Goal: Task Accomplishment & Management: Manage account settings

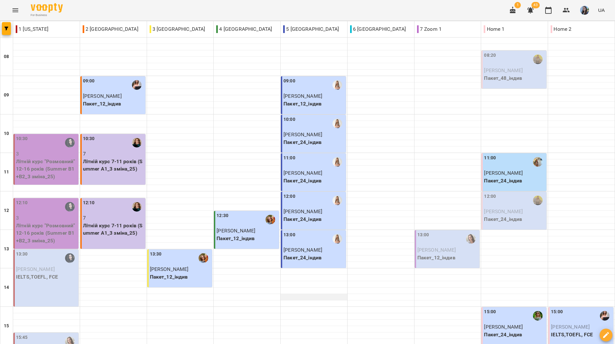
scroll to position [12, 0]
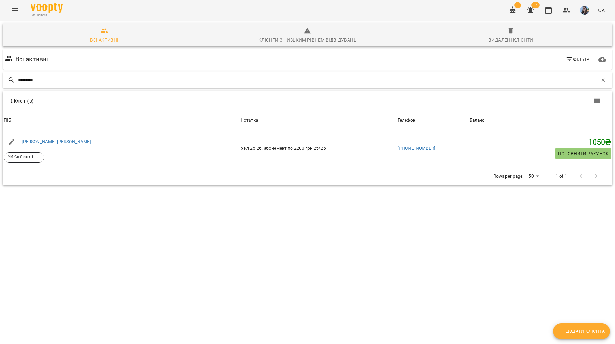
click at [204, 80] on input "********" at bounding box center [308, 80] width 580 height 11
drag, startPoint x: 39, startPoint y: 79, endPoint x: 21, endPoint y: 79, distance: 18.0
click at [21, 79] on input "********" at bounding box center [308, 80] width 580 height 11
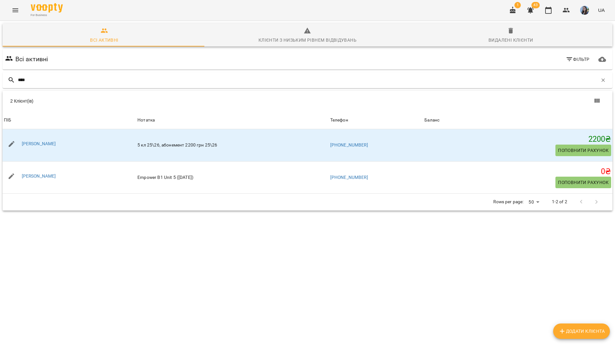
type input "****"
drag, startPoint x: 199, startPoint y: 74, endPoint x: 259, endPoint y: 85, distance: 61.6
click at [199, 74] on div "****" at bounding box center [308, 80] width 610 height 16
click at [598, 83] on button "button" at bounding box center [603, 80] width 11 height 11
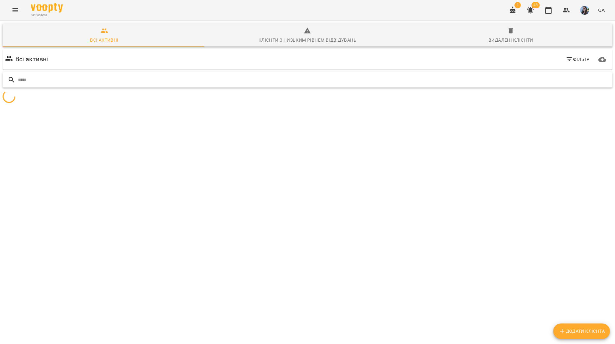
click at [562, 75] on input "text" at bounding box center [314, 80] width 592 height 11
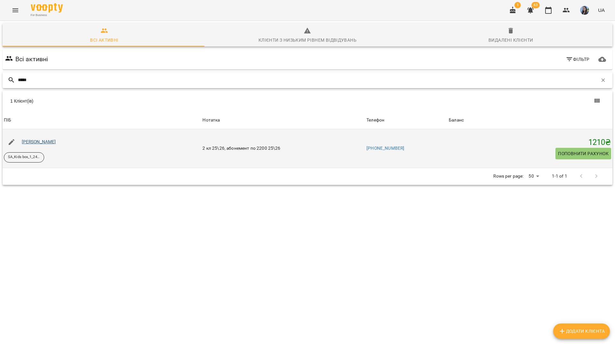
type input "*****"
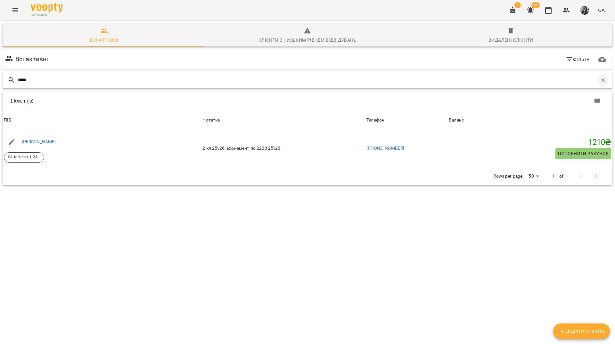
click at [602, 78] on button "button" at bounding box center [603, 80] width 11 height 11
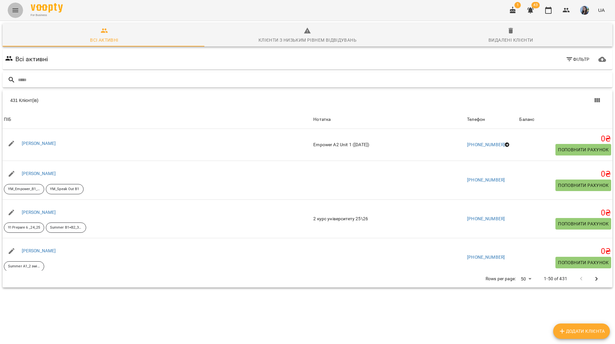
click at [16, 14] on button "Menu" at bounding box center [15, 10] width 15 height 15
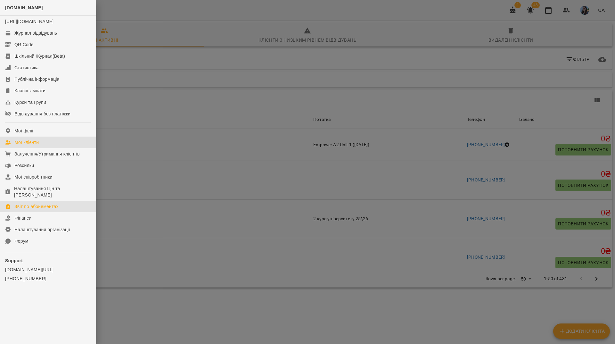
click at [55, 205] on div "Звіт по абонементах" at bounding box center [36, 206] width 44 height 6
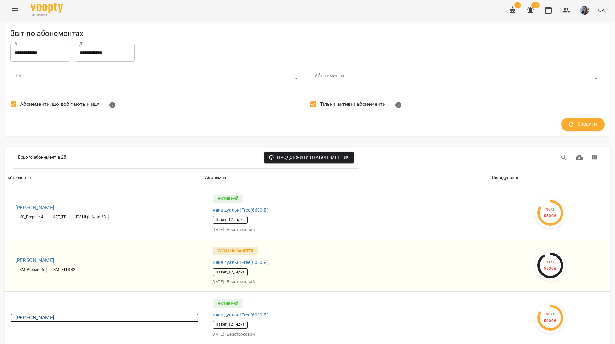
scroll to position [224, 0]
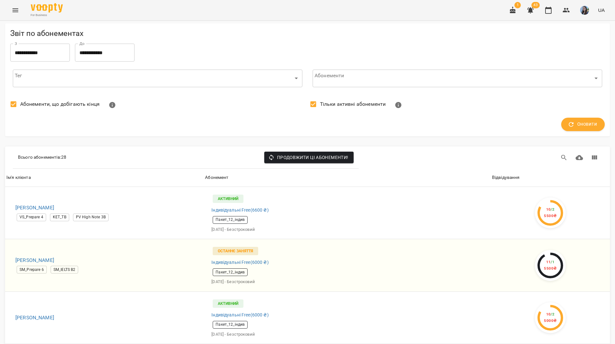
drag, startPoint x: 56, startPoint y: 200, endPoint x: 63, endPoint y: 203, distance: 7.7
click at [529, 11] on icon "button" at bounding box center [531, 10] width 6 height 6
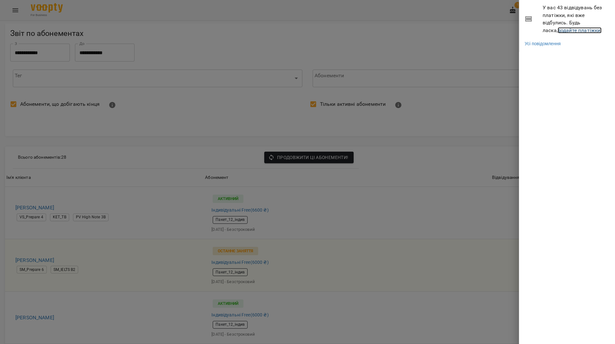
click at [565, 29] on link "додайте платіжки!" at bounding box center [580, 30] width 44 height 6
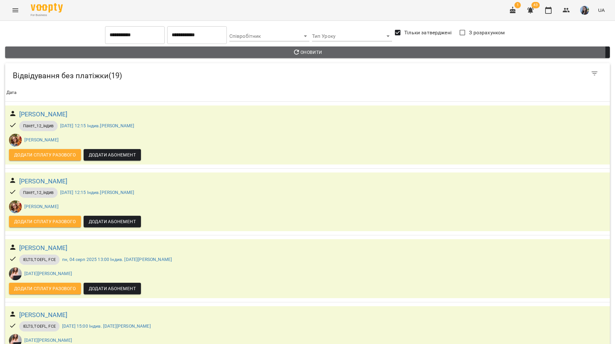
click at [203, 50] on span "Оновити" at bounding box center [307, 52] width 595 height 8
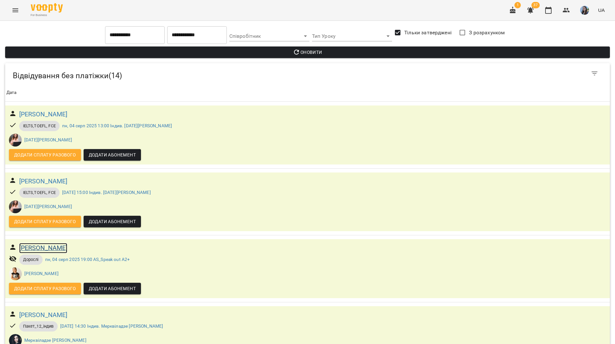
scroll to position [698, 0]
click at [566, 13] on icon "button" at bounding box center [567, 10] width 8 height 8
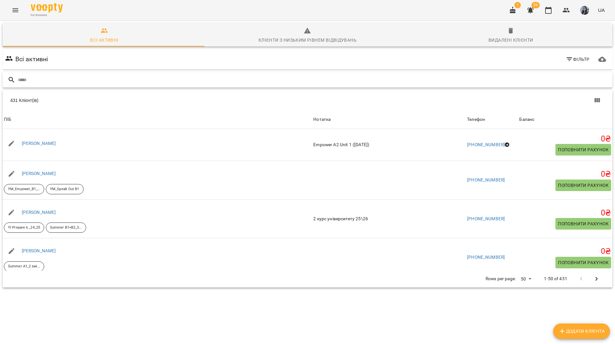
click at [176, 75] on input "text" at bounding box center [314, 80] width 592 height 11
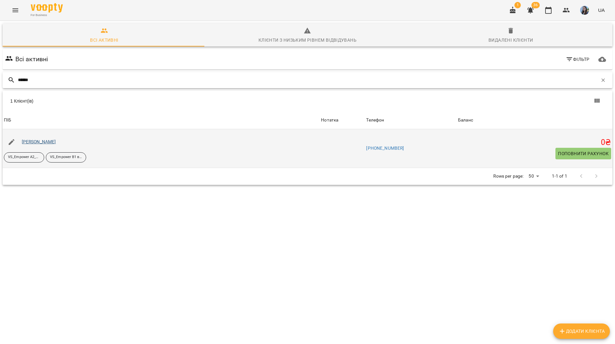
type input "******"
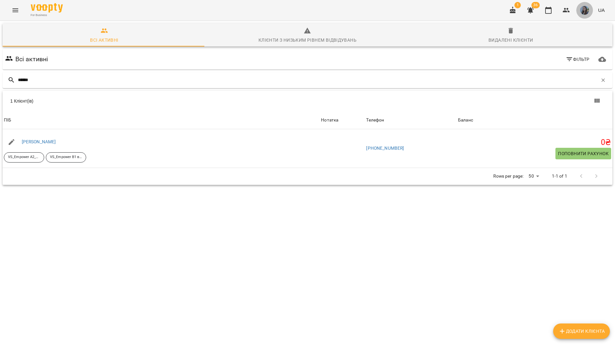
click at [586, 12] on img "button" at bounding box center [584, 10] width 9 height 9
click at [567, 10] on div at bounding box center [307, 172] width 615 height 344
click at [567, 10] on icon "button" at bounding box center [567, 10] width 8 height 8
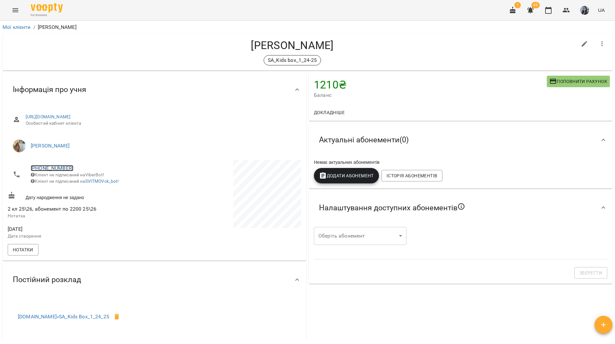
click at [60, 166] on link "+380502603580" at bounding box center [52, 168] width 43 height 6
click at [78, 180] on img at bounding box center [78, 181] width 10 height 10
click at [48, 166] on link "+380502603580" at bounding box center [52, 168] width 43 height 6
click at [79, 177] on img at bounding box center [78, 181] width 10 height 10
click at [251, 13] on div "For Business 1 43 UA" at bounding box center [307, 10] width 615 height 21
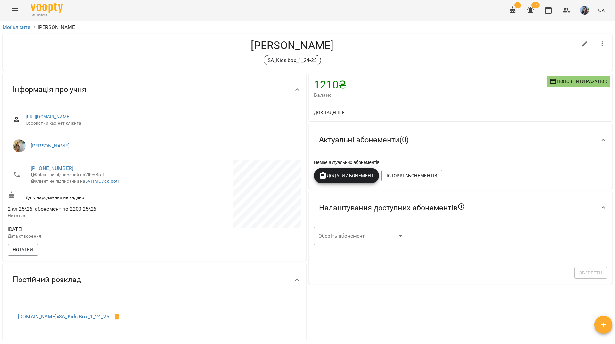
click at [140, 8] on div "For Business 1 43 UA" at bounding box center [307, 10] width 615 height 21
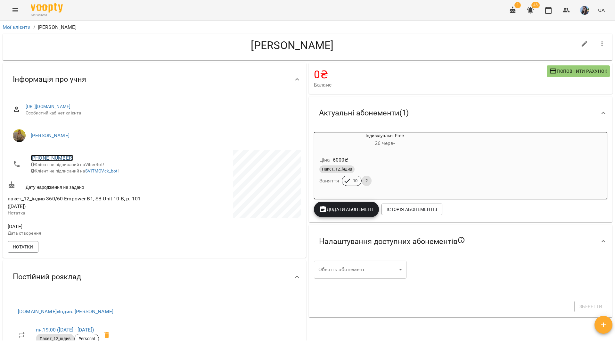
click at [63, 155] on link "+380972887054" at bounding box center [52, 158] width 43 height 6
click at [84, 174] on link at bounding box center [78, 169] width 20 height 13
click at [146, 16] on div "For Business 1 43 UA" at bounding box center [307, 10] width 615 height 21
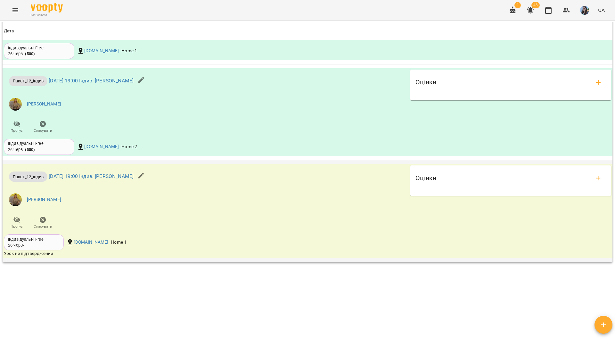
scroll to position [667, 0]
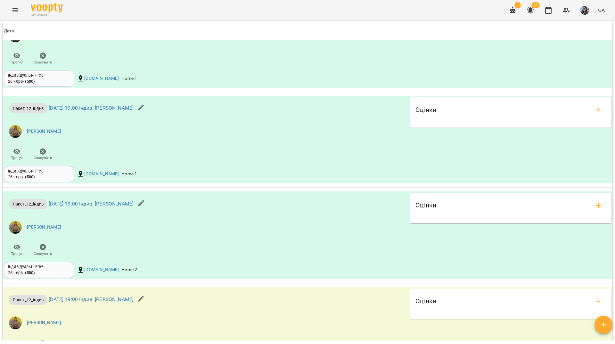
drag, startPoint x: 224, startPoint y: 11, endPoint x: 226, endPoint y: 2, distance: 9.7
click at [224, 11] on div "For Business 1 43 UA" at bounding box center [307, 10] width 615 height 21
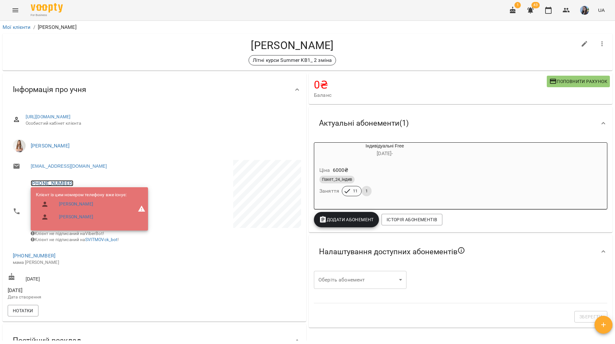
click at [65, 185] on link "+380678626299" at bounding box center [52, 183] width 43 height 6
click at [82, 193] on img at bounding box center [78, 196] width 10 height 10
click at [144, 13] on div "For Business 1 43 UA" at bounding box center [307, 10] width 615 height 21
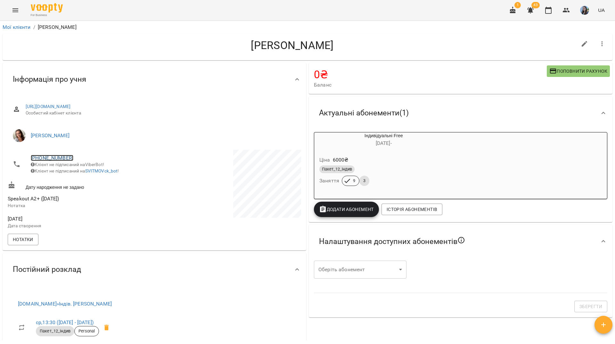
click at [65, 157] on link "[PHONE_NUMBER]" at bounding box center [52, 158] width 43 height 6
click at [76, 172] on img at bounding box center [78, 170] width 10 height 10
click at [72, 55] on div "[PERSON_NAME]" at bounding box center [308, 47] width 610 height 27
click at [111, 19] on div "For Business 1 43 UA" at bounding box center [307, 10] width 615 height 21
click at [39, 160] on link "[PHONE_NUMBER]" at bounding box center [52, 158] width 43 height 6
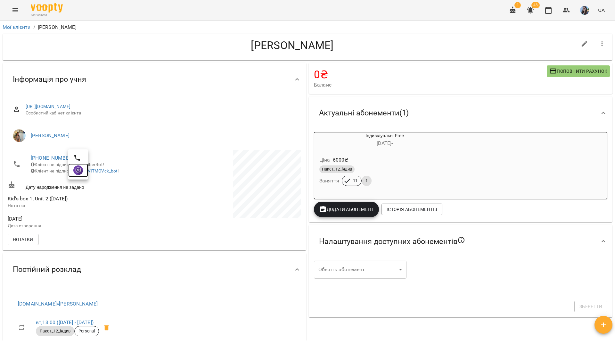
click at [76, 177] on link at bounding box center [78, 169] width 20 height 13
click at [149, 16] on div "For Business 1 43 UA" at bounding box center [307, 10] width 615 height 21
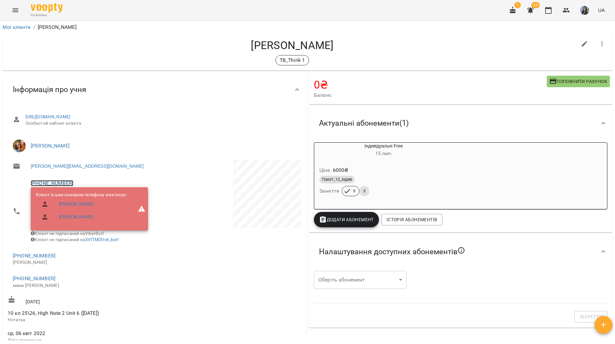
click at [64, 182] on link "[PHONE_NUMBER]" at bounding box center [52, 183] width 43 height 6
click at [80, 194] on img at bounding box center [78, 196] width 10 height 10
click at [121, 11] on div "For Business 1 43 UA" at bounding box center [307, 10] width 615 height 21
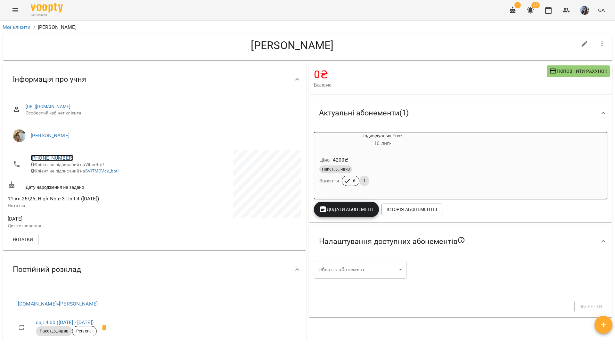
click at [63, 155] on link "+380969803929" at bounding box center [52, 158] width 43 height 6
click at [80, 174] on img at bounding box center [78, 170] width 10 height 10
click at [66, 155] on link "+380969803929" at bounding box center [52, 158] width 43 height 6
click at [84, 170] on link at bounding box center [78, 169] width 20 height 13
click at [108, 34] on div "[PERSON_NAME]" at bounding box center [308, 47] width 610 height 27
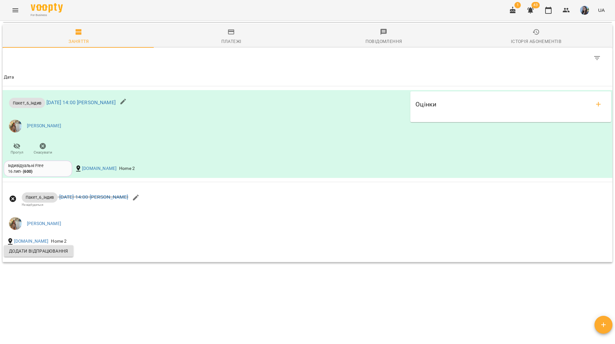
scroll to position [477, 0]
click at [154, 5] on div "For Business 1 43 UA" at bounding box center [307, 10] width 615 height 21
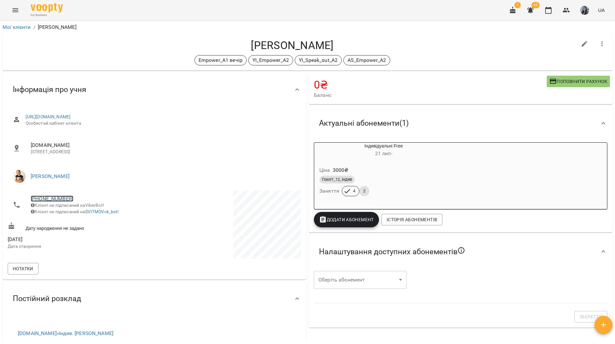
click at [52, 196] on link "[PHONE_NUMBER]" at bounding box center [52, 199] width 43 height 6
click at [78, 210] on img at bounding box center [78, 211] width 10 height 10
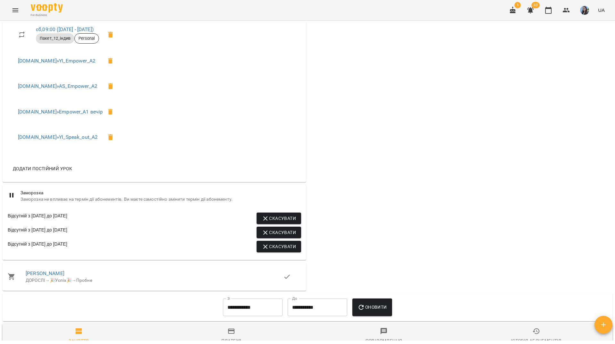
scroll to position [353, 0]
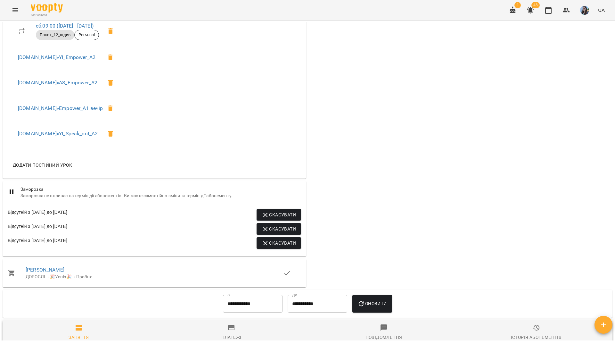
drag, startPoint x: 114, startPoint y: 14, endPoint x: 118, endPoint y: 2, distance: 12.5
click at [114, 14] on div "For Business 1 43 UA" at bounding box center [307, 10] width 615 height 21
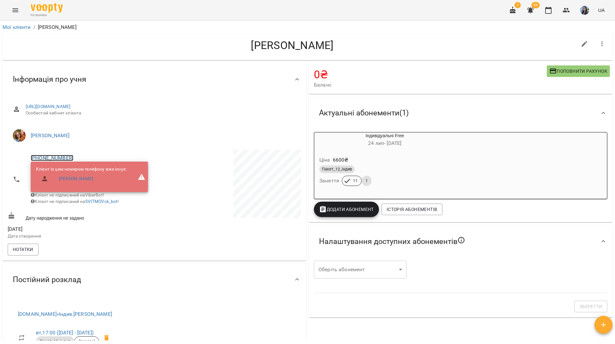
click at [50, 159] on link "[PHONE_NUMBER]" at bounding box center [52, 158] width 43 height 6
click at [80, 171] on img at bounding box center [78, 170] width 10 height 10
click at [171, 10] on div "For Business 1 43 UA" at bounding box center [307, 10] width 615 height 21
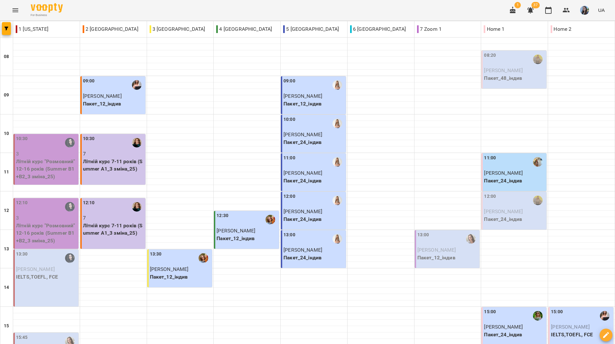
scroll to position [236, 0]
click at [145, 10] on div "For Business 1 36 UA" at bounding box center [307, 10] width 615 height 21
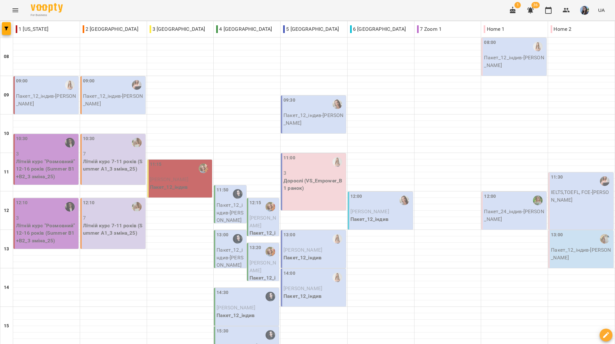
click at [270, 10] on div "For Business 1 36 UA" at bounding box center [307, 10] width 615 height 21
click at [253, 7] on div "For Business 1 36 UA" at bounding box center [307, 10] width 615 height 21
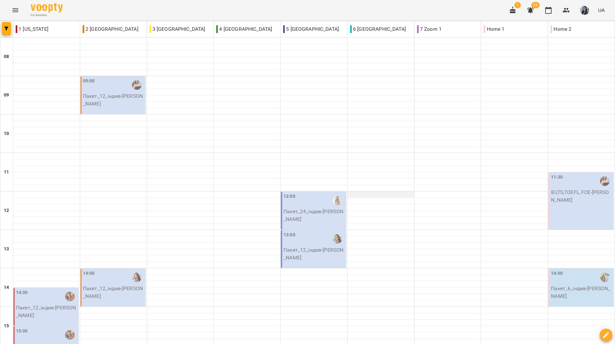
scroll to position [64, 0]
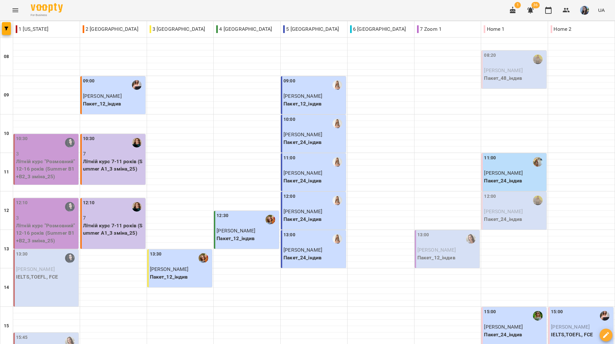
scroll to position [192, 0]
click at [251, 8] on div "For Business 1 36 UA" at bounding box center [307, 10] width 615 height 21
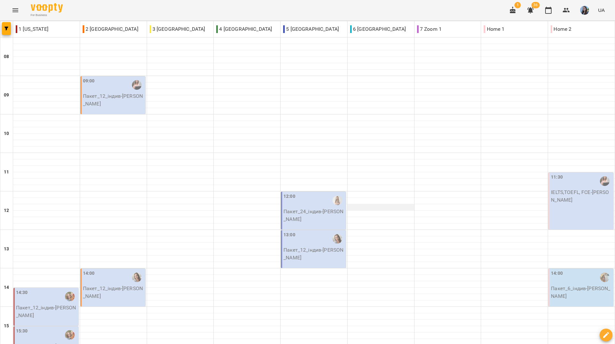
scroll to position [96, 0]
click at [56, 304] on p "Пакет_12_індив - Гончаренко Ксенія" at bounding box center [46, 311] width 61 height 15
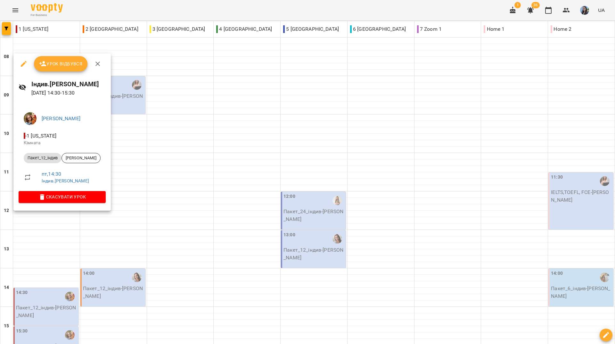
click at [23, 64] on icon "button" at bounding box center [24, 64] width 6 height 6
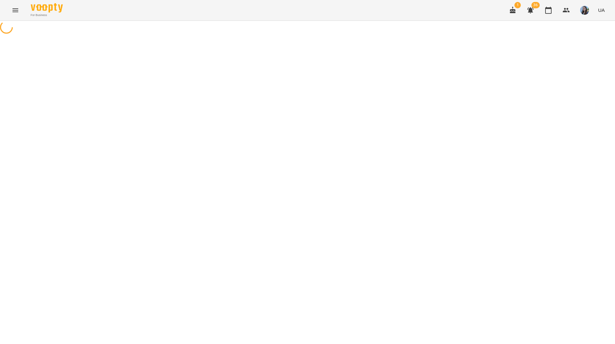
select select "**********"
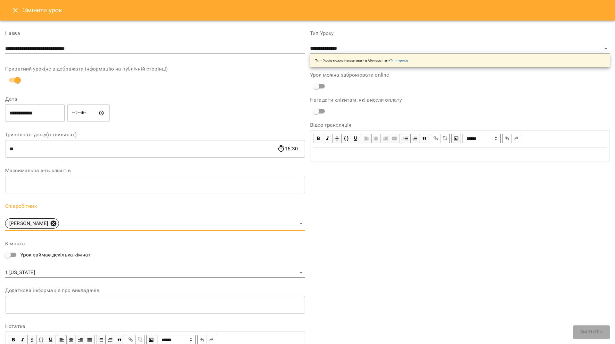
click at [56, 224] on icon at bounding box center [54, 224] width 6 height 6
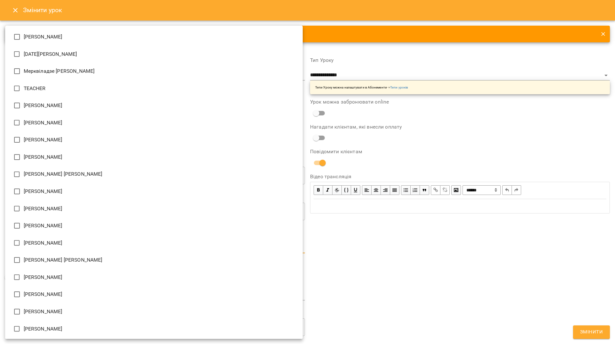
click at [96, 244] on body "For Business 1 36 UA Журнал відвідувань / Індив.Тетяна Божко Олексіївна пт, 22 …" at bounding box center [307, 146] width 615 height 292
click at [53, 194] on li "Михно Віта Олександрівна" at bounding box center [154, 190] width 298 height 17
type input "**********"
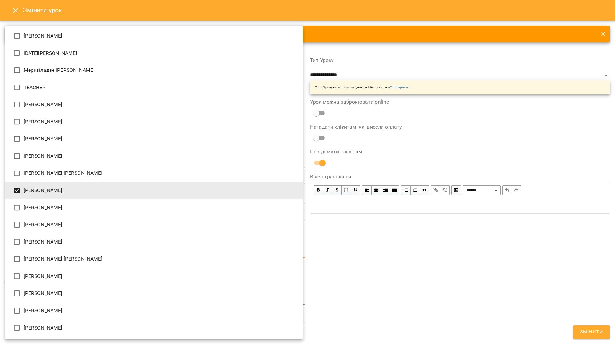
click at [595, 331] on div at bounding box center [307, 172] width 615 height 344
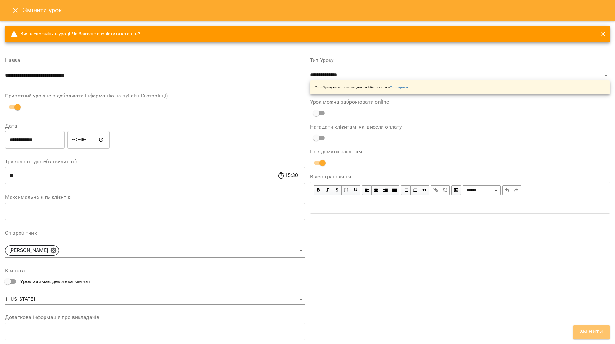
click at [595, 331] on span "Змінити" at bounding box center [591, 332] width 23 height 8
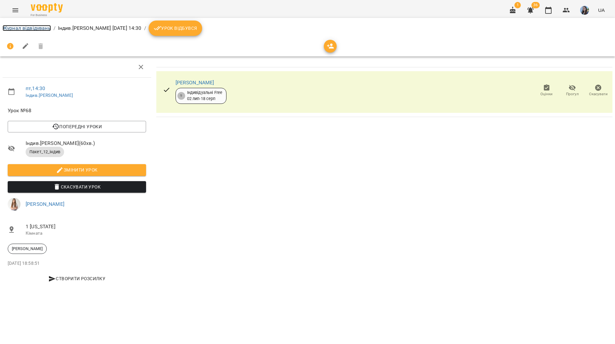
click at [25, 27] on link "Журнал відвідувань" at bounding box center [27, 28] width 48 height 6
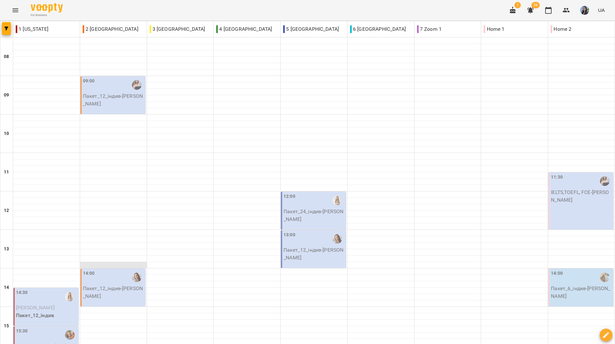
scroll to position [76, 0]
click at [53, 304] on span "Гончаренко Ксенія" at bounding box center [35, 307] width 39 height 6
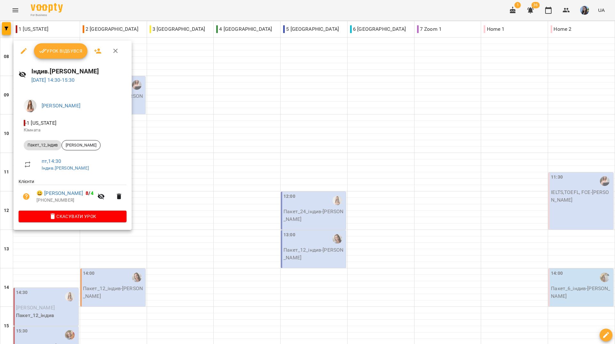
click at [21, 52] on icon "button" at bounding box center [24, 51] width 6 height 6
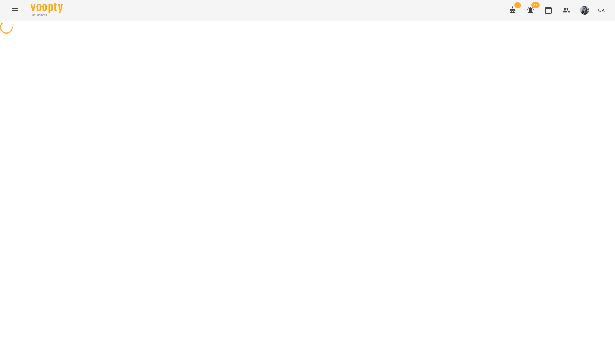
select select "**********"
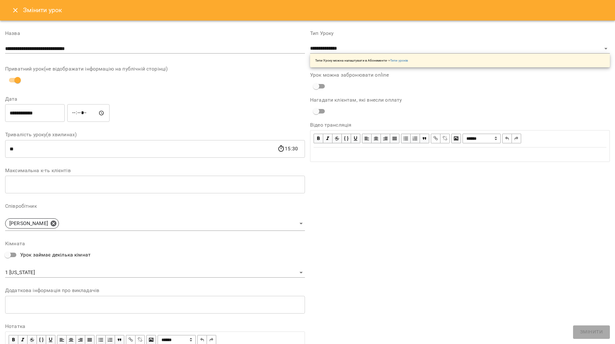
click at [86, 111] on input "*****" at bounding box center [88, 113] width 42 height 18
click at [83, 113] on input "*****" at bounding box center [88, 113] width 42 height 18
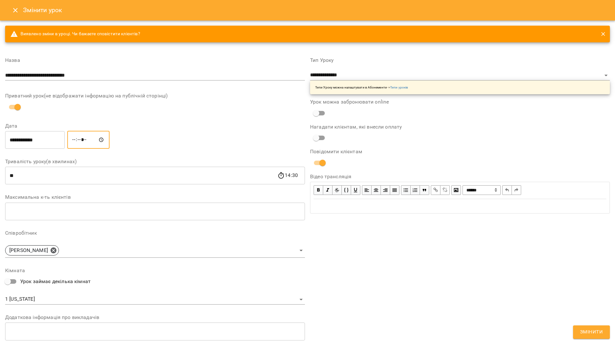
type input "*****"
click at [602, 333] on span "Змінити" at bounding box center [591, 332] width 23 height 8
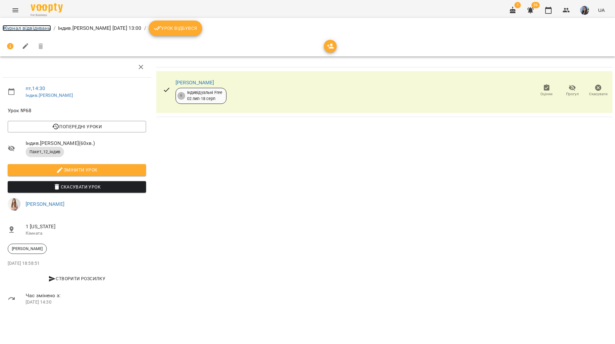
click at [24, 27] on link "Журнал відвідувань" at bounding box center [27, 28] width 48 height 6
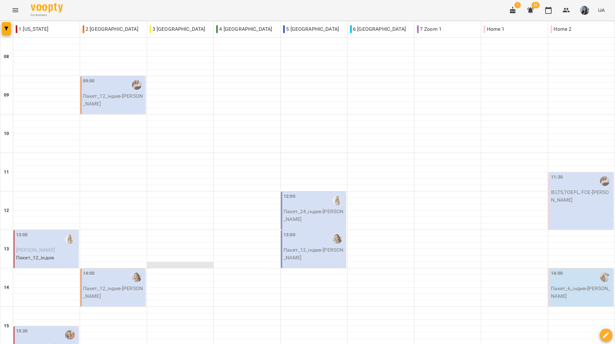
scroll to position [96, 0]
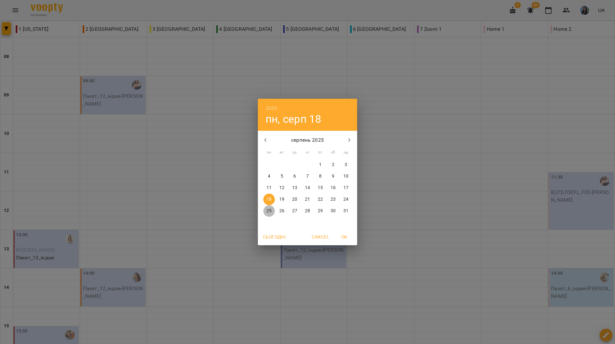
click at [271, 209] on p "25" at bounding box center [269, 211] width 5 height 6
type input "**********"
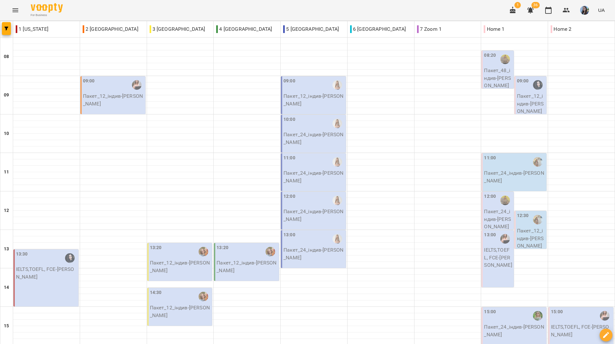
scroll to position [64, 0]
click at [173, 304] on p "Пакет_12_індив - Гончаренко Ксенія" at bounding box center [180, 311] width 61 height 15
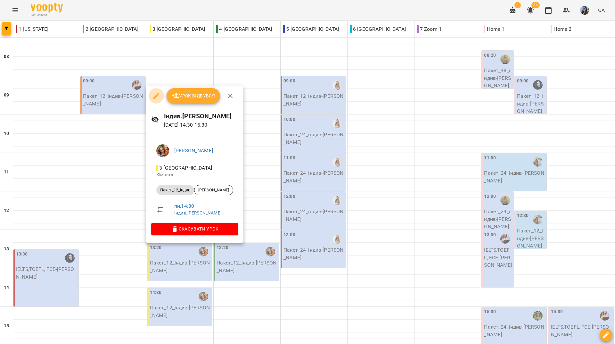
click at [153, 99] on icon "button" at bounding box center [157, 96] width 8 height 8
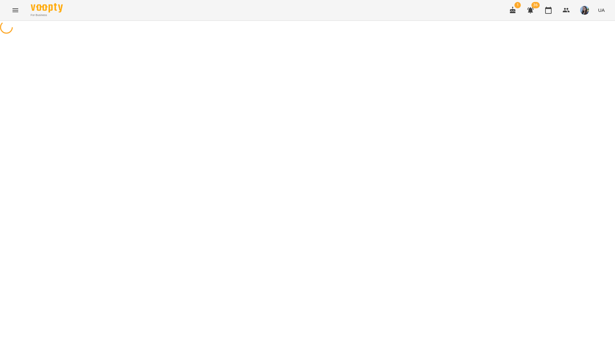
select select "**********"
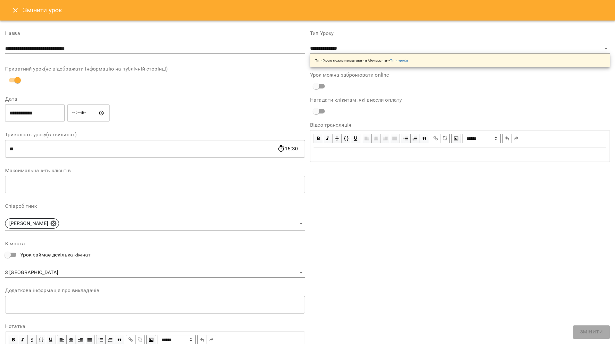
click at [83, 111] on input "*****" at bounding box center [88, 113] width 42 height 18
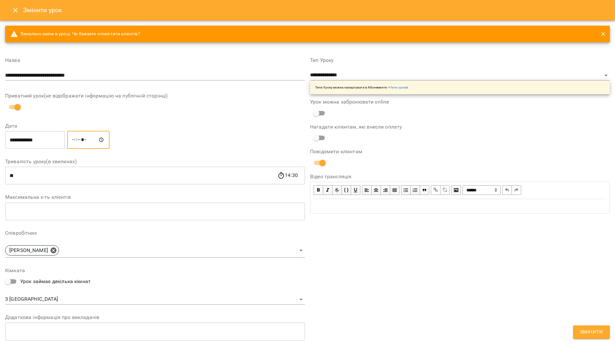
type input "*****"
click at [92, 252] on body "For Business 1 36 UA Журнал відвідувань / Індив.Тетяна Божко Олексіївна пн, 25 …" at bounding box center [307, 146] width 615 height 292
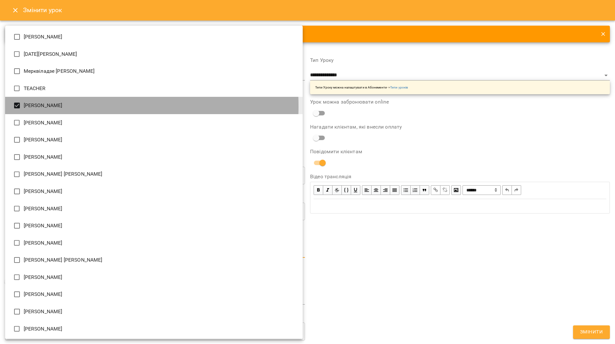
click at [33, 106] on li "[PERSON_NAME]" at bounding box center [154, 105] width 298 height 17
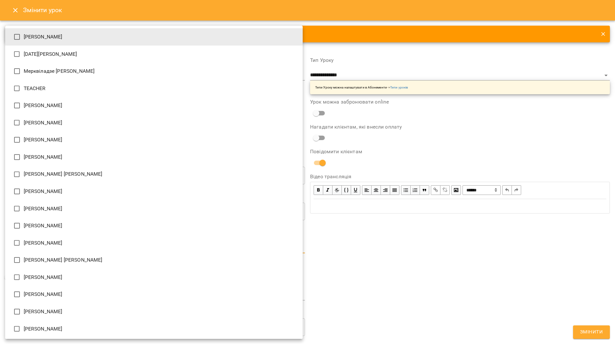
scroll to position [1, 0]
click at [38, 193] on li "[PERSON_NAME]" at bounding box center [154, 190] width 298 height 17
type input "**********"
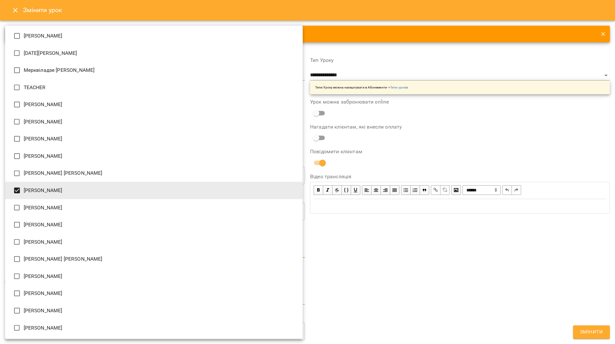
click at [396, 269] on div at bounding box center [307, 172] width 615 height 344
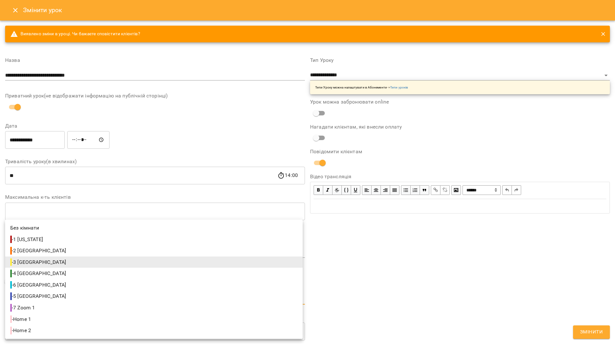
click at [87, 292] on body "For Business 1 36 UA Журнал відвідувань / Індив.Тетяна Божко Олексіївна пн, 25 …" at bounding box center [307, 146] width 615 height 292
click at [37, 294] on li "- 5 Paris" at bounding box center [154, 296] width 298 height 12
type input "**********"
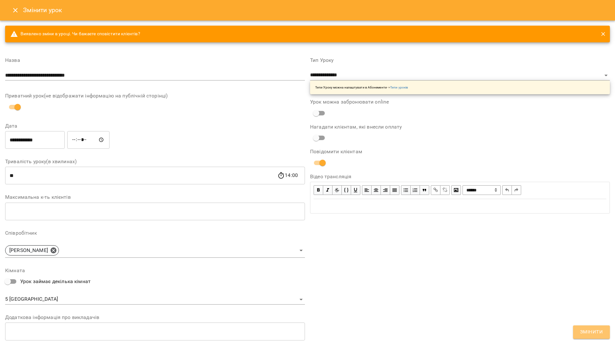
click at [592, 333] on span "Змінити" at bounding box center [591, 332] width 23 height 8
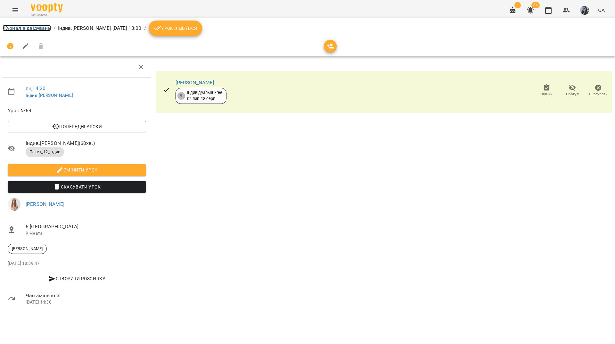
click at [40, 27] on link "Журнал відвідувань" at bounding box center [27, 28] width 48 height 6
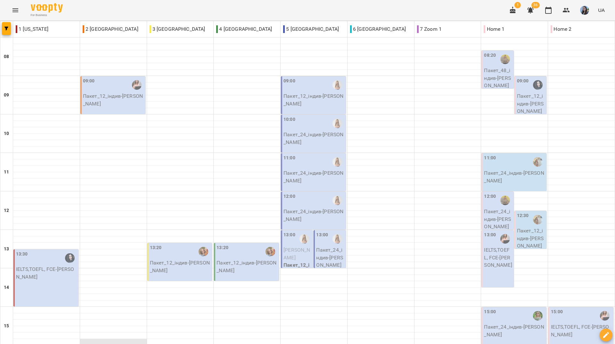
scroll to position [160, 0]
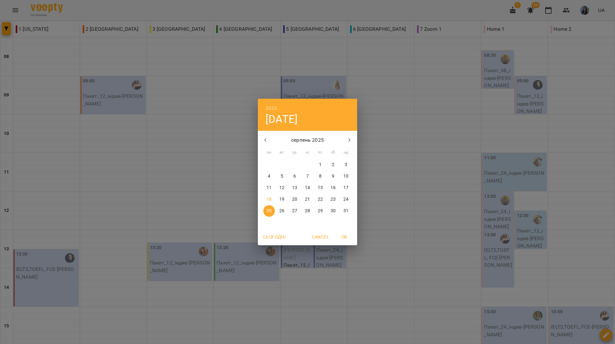
click at [318, 189] on p "15" at bounding box center [320, 188] width 5 height 6
type input "**********"
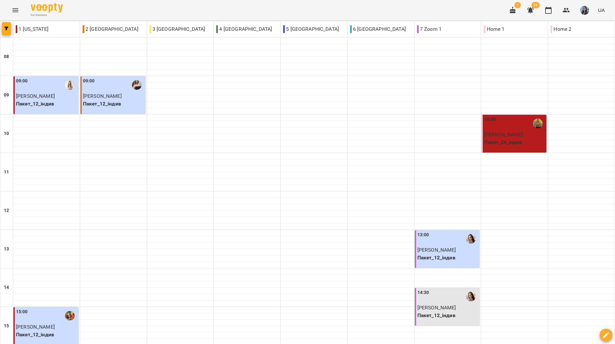
click at [227, 12] on div "For Business 1 36 UA" at bounding box center [307, 10] width 615 height 21
drag, startPoint x: 187, startPoint y: 13, endPoint x: 173, endPoint y: 1, distance: 17.7
click at [185, 10] on div "For Business 1 36 UA" at bounding box center [307, 10] width 615 height 21
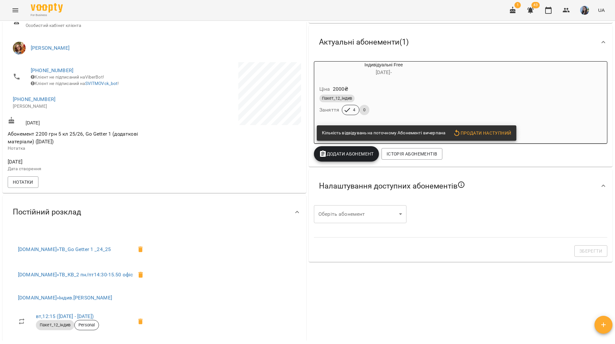
scroll to position [32, 0]
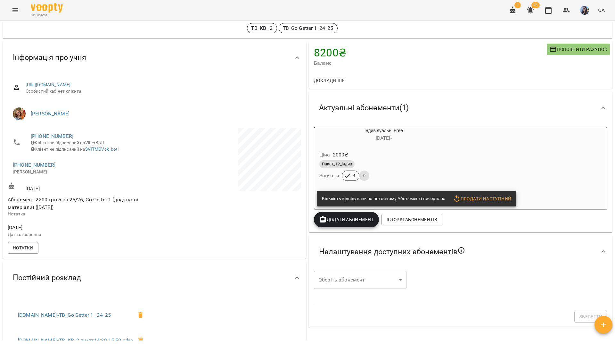
click at [466, 197] on span "Продати наступний" at bounding box center [482, 199] width 58 height 8
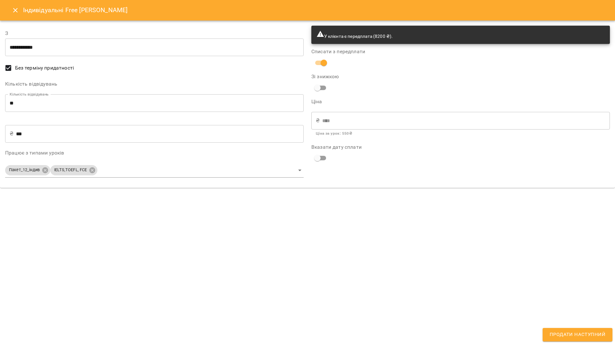
type input "**********"
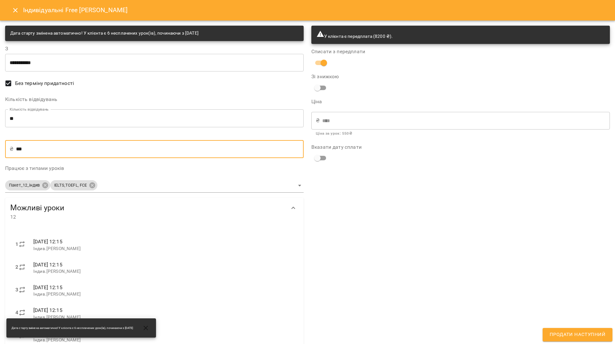
click at [22, 148] on input "***" at bounding box center [160, 149] width 288 height 18
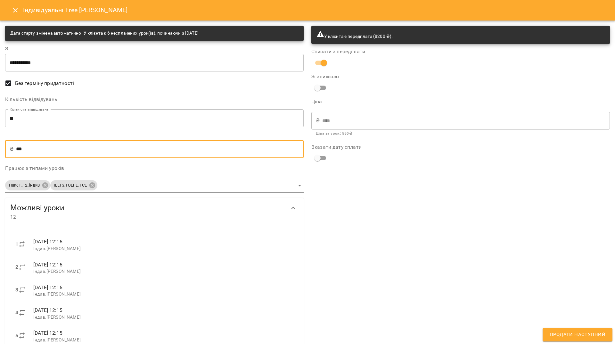
type input "**"
type input "***"
type input "****"
type input "***"
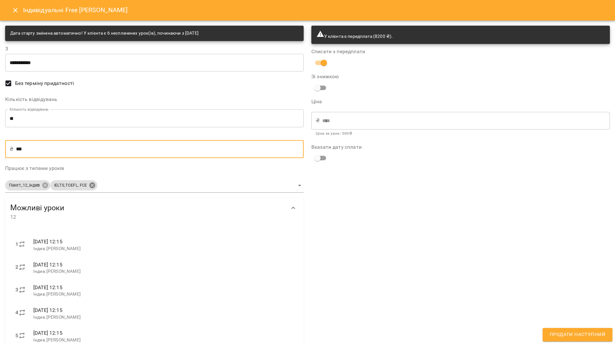
click at [93, 185] on body "For Business 1 43 UA Мої клієнти / Шулежко Уляна Михайлівна Шулежко Уляна Михай…" at bounding box center [307, 182] width 615 height 365
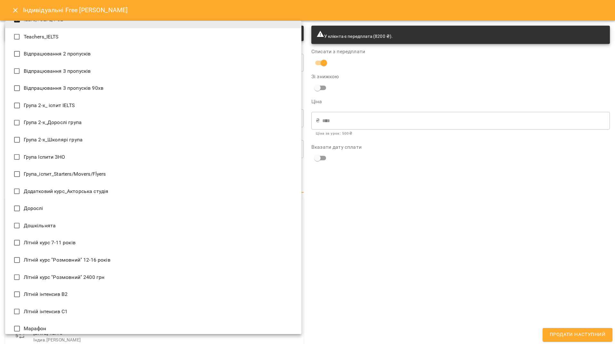
scroll to position [0, 0]
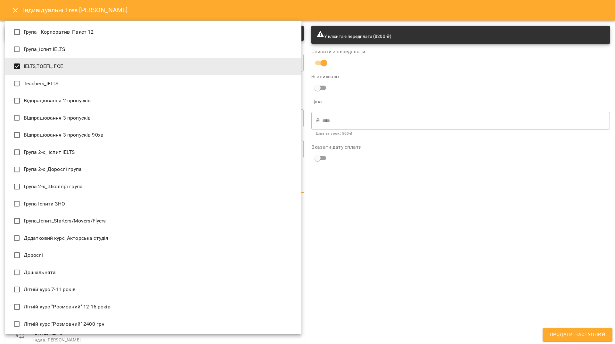
click at [53, 71] on li "IELTS,TOEFL, FCE" at bounding box center [153, 66] width 296 height 17
type input "**********"
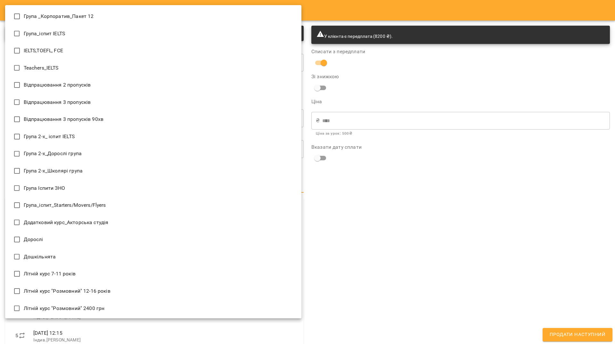
click at [385, 277] on div at bounding box center [307, 172] width 615 height 344
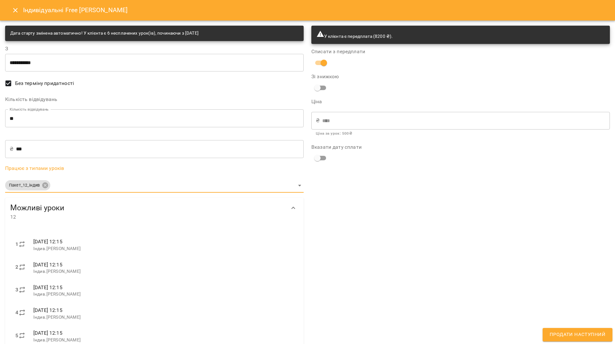
click at [597, 338] on span "Продати наступний" at bounding box center [578, 334] width 56 height 8
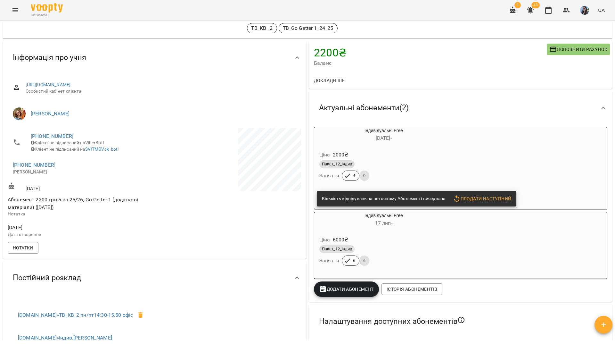
click at [405, 158] on div "Ціна 2000 ₴" at bounding box center [383, 155] width 131 height 12
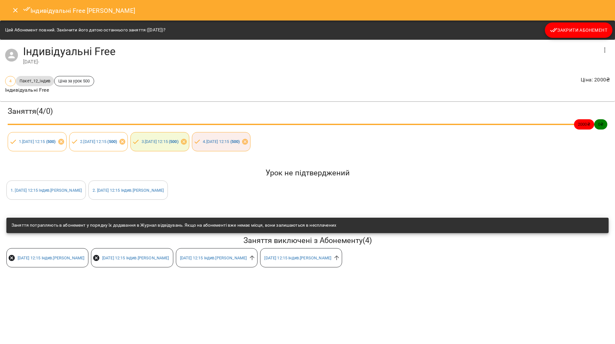
click at [565, 33] on span "Закрити Абонемент" at bounding box center [578, 30] width 57 height 8
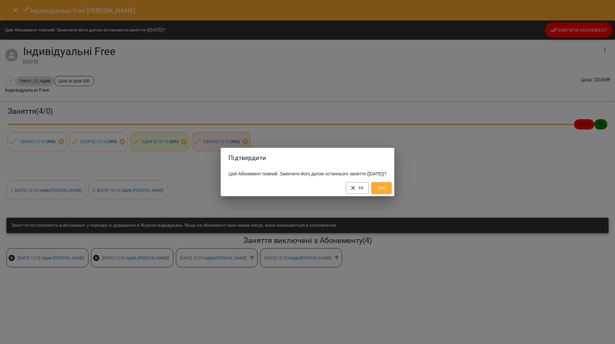
click at [387, 192] on span "Так" at bounding box center [382, 188] width 10 height 8
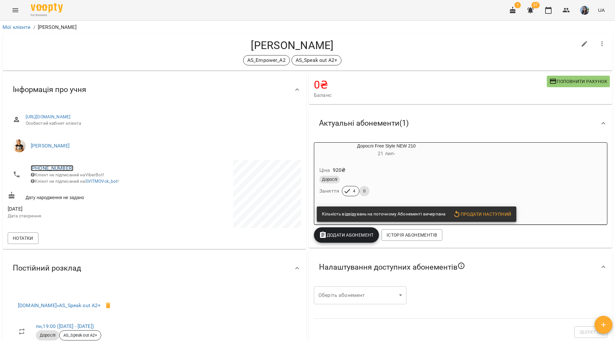
click at [51, 166] on link "[PHONE_NUMBER]" at bounding box center [52, 168] width 43 height 6
click at [79, 180] on img at bounding box center [78, 181] width 10 height 10
click at [121, 6] on div "For Business 1 37 UA" at bounding box center [307, 10] width 615 height 21
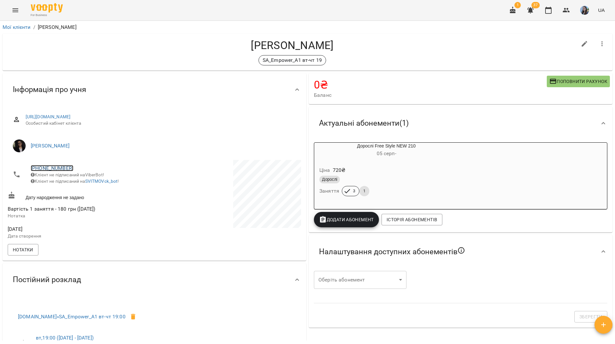
click at [60, 167] on link "[PHONE_NUMBER]" at bounding box center [52, 168] width 43 height 6
click at [82, 184] on img at bounding box center [78, 181] width 10 height 10
click at [123, 3] on div "For Business 1 37 UA" at bounding box center [307, 10] width 615 height 21
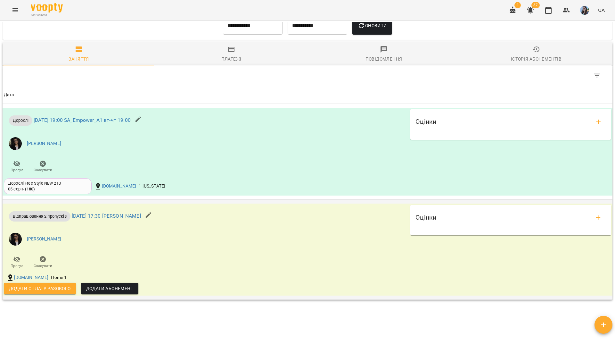
scroll to position [502, 0]
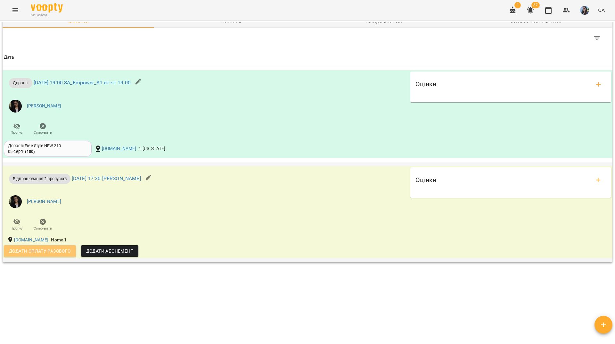
click at [54, 253] on span "Додати сплату разового" at bounding box center [40, 251] width 62 height 8
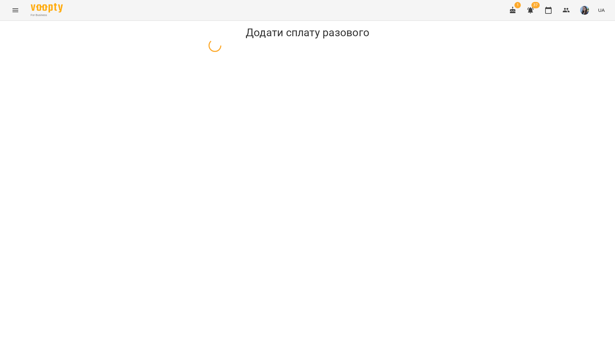
select select "**********"
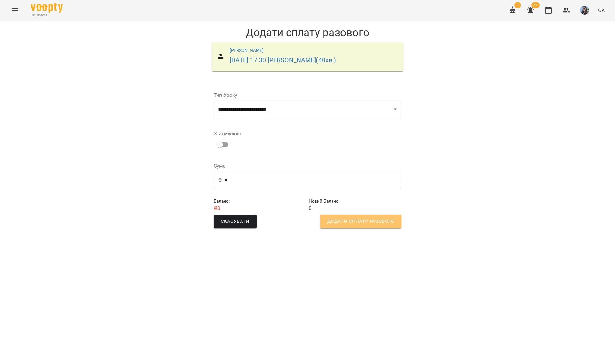
click at [391, 226] on button "Додати сплату разового" at bounding box center [360, 221] width 81 height 13
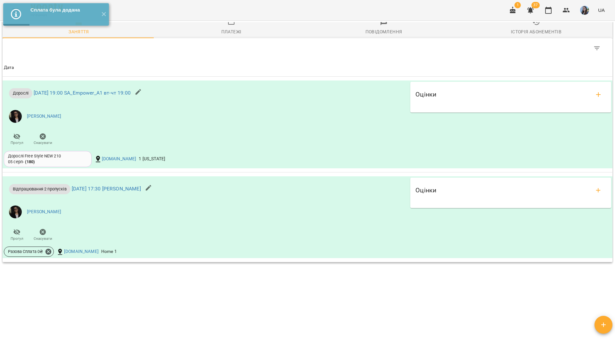
scroll to position [492, 0]
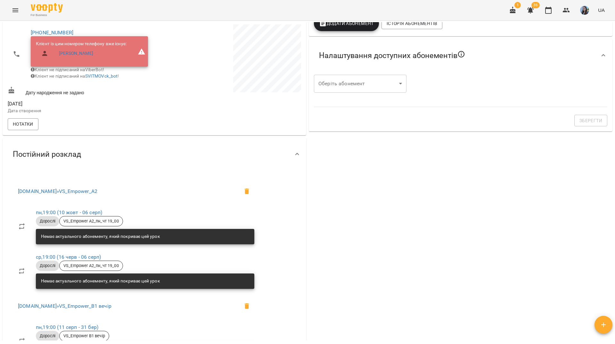
scroll to position [96, 0]
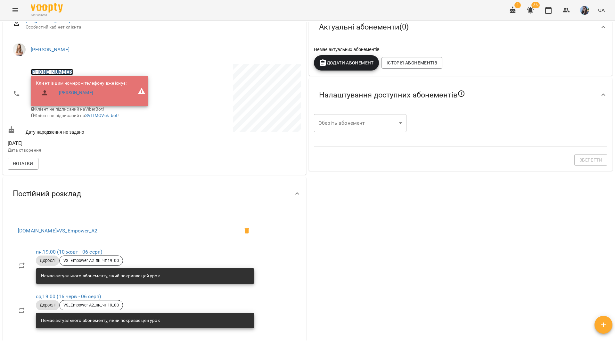
click at [48, 72] on link "[PHONE_NUMBER]" at bounding box center [52, 72] width 43 height 6
click at [78, 85] on img at bounding box center [78, 84] width 10 height 10
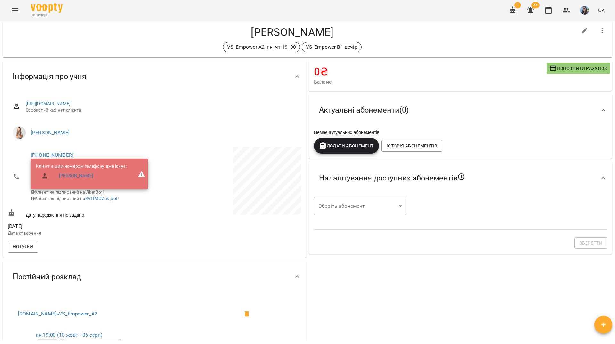
scroll to position [0, 0]
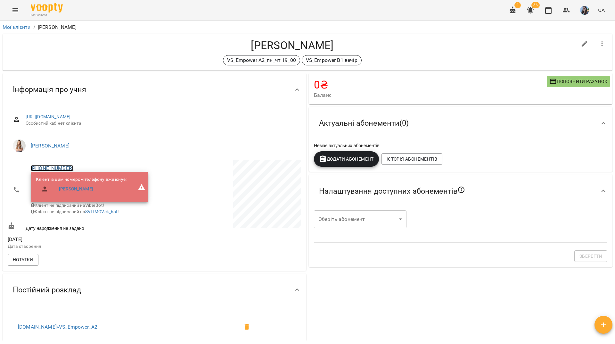
click at [62, 168] on link "[PHONE_NUMBER]" at bounding box center [52, 168] width 43 height 6
click at [82, 179] on img at bounding box center [78, 181] width 10 height 10
click at [100, 41] on h4 "[PERSON_NAME]" at bounding box center [293, 45] width 570 height 13
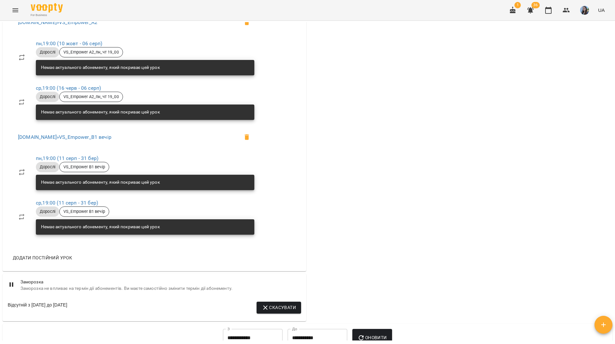
scroll to position [385, 0]
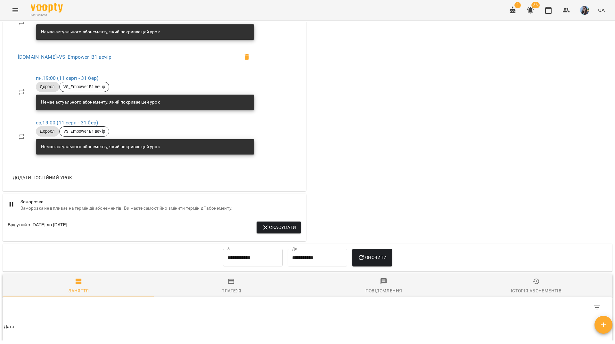
click at [279, 228] on button "Скасувати" at bounding box center [279, 227] width 45 height 12
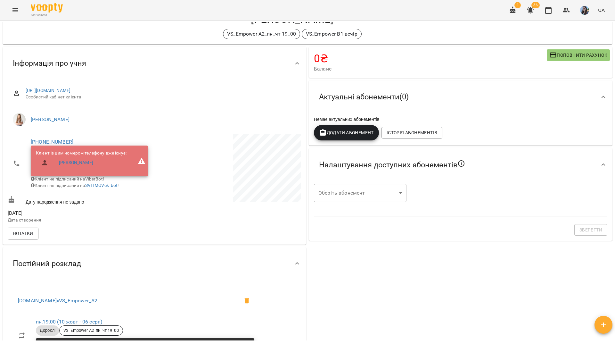
scroll to position [0, 0]
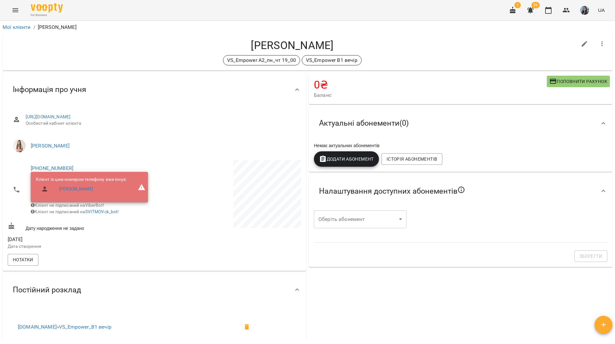
click at [582, 46] on icon "button" at bounding box center [585, 44] width 6 height 6
select select "**"
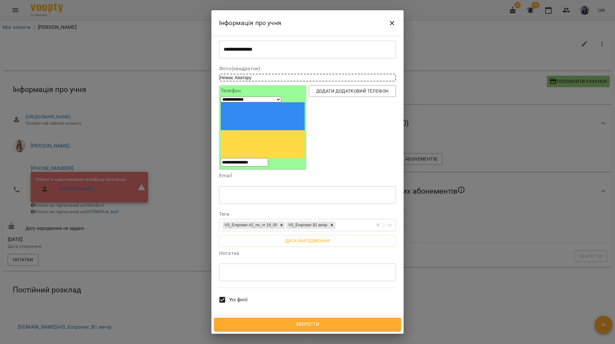
scroll to position [32, 0]
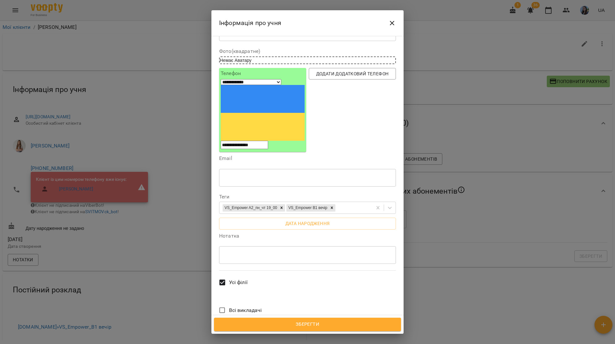
click at [395, 22] on icon "Close" at bounding box center [392, 23] width 8 height 8
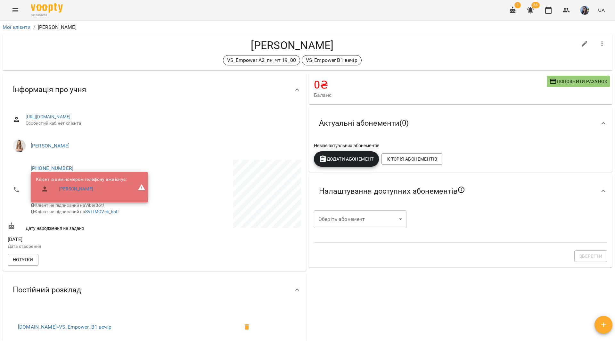
click at [599, 45] on icon "button" at bounding box center [603, 44] width 8 height 8
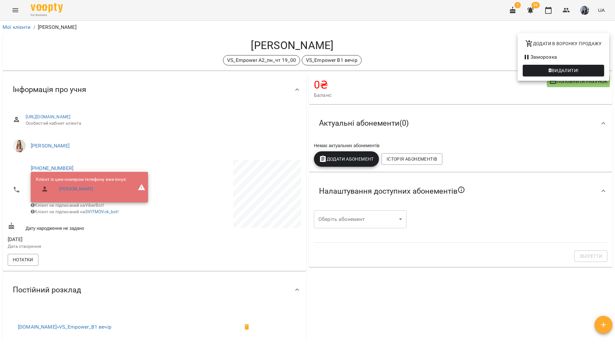
click at [554, 57] on li "Заморозка" at bounding box center [564, 57] width 92 height 12
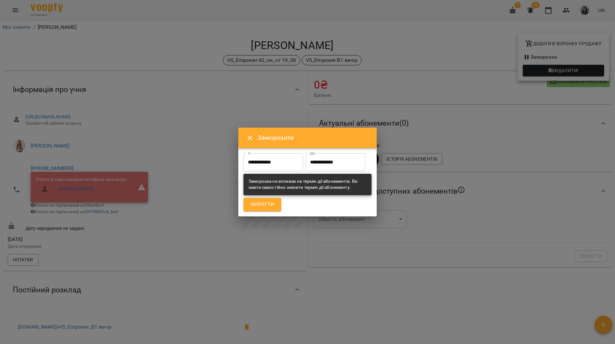
click at [292, 155] on input "**********" at bounding box center [274, 162] width 60 height 18
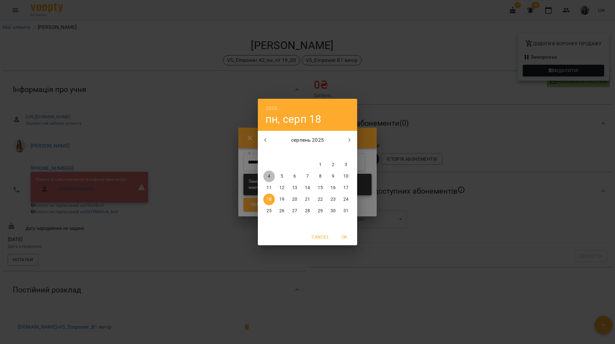
click at [269, 172] on button "4" at bounding box center [269, 177] width 12 height 12
type input "**********"
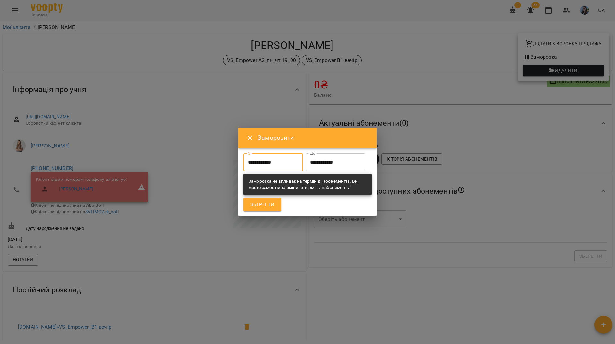
click at [306, 166] on input "**********" at bounding box center [336, 162] width 60 height 18
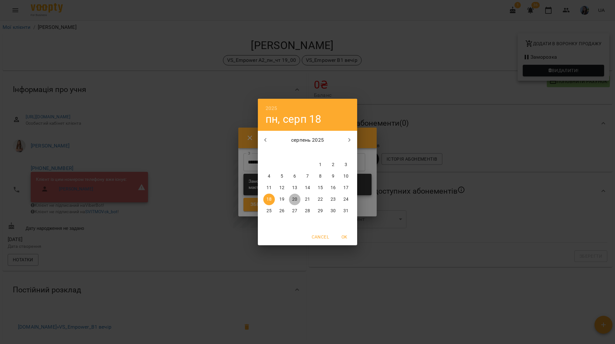
click at [297, 198] on p "20" at bounding box center [294, 199] width 5 height 6
type input "**********"
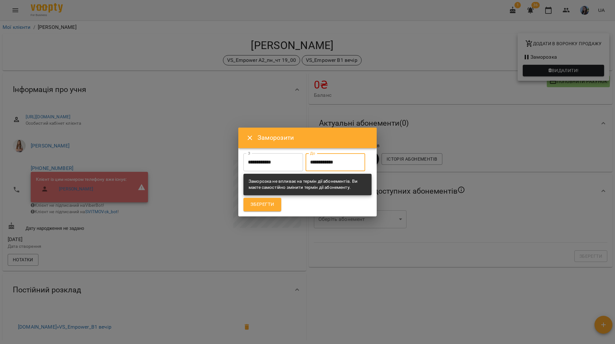
click at [275, 211] on button "Зберегти" at bounding box center [263, 204] width 38 height 13
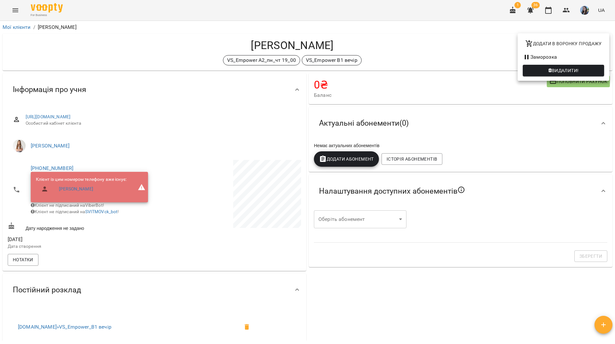
click at [156, 50] on div at bounding box center [307, 172] width 615 height 344
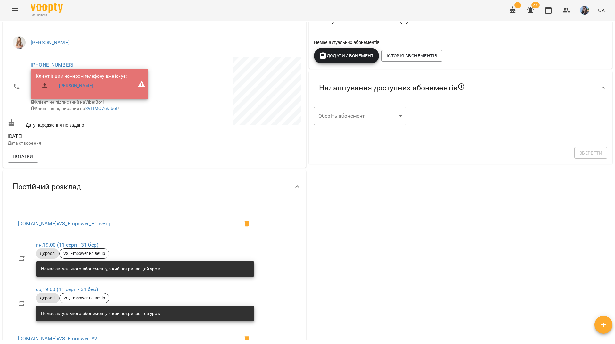
scroll to position [1, 0]
